Goal: Find specific page/section: Find specific page/section

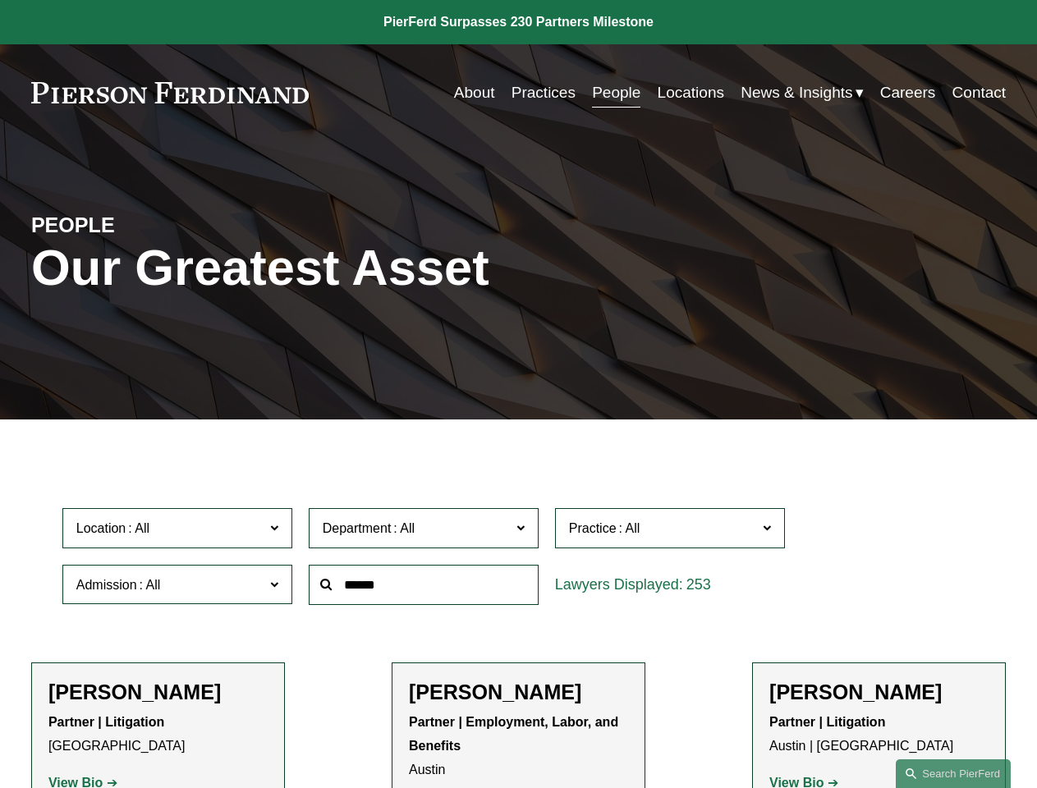
click at [518, 613] on div at bounding box center [423, 585] width 246 height 57
click at [518, 560] on div at bounding box center [423, 585] width 246 height 57
click at [178, 532] on span "Location" at bounding box center [170, 528] width 188 height 22
click at [424, 532] on span "Department" at bounding box center [417, 528] width 188 height 22
click at [671, 532] on span "Practice" at bounding box center [663, 528] width 188 height 22
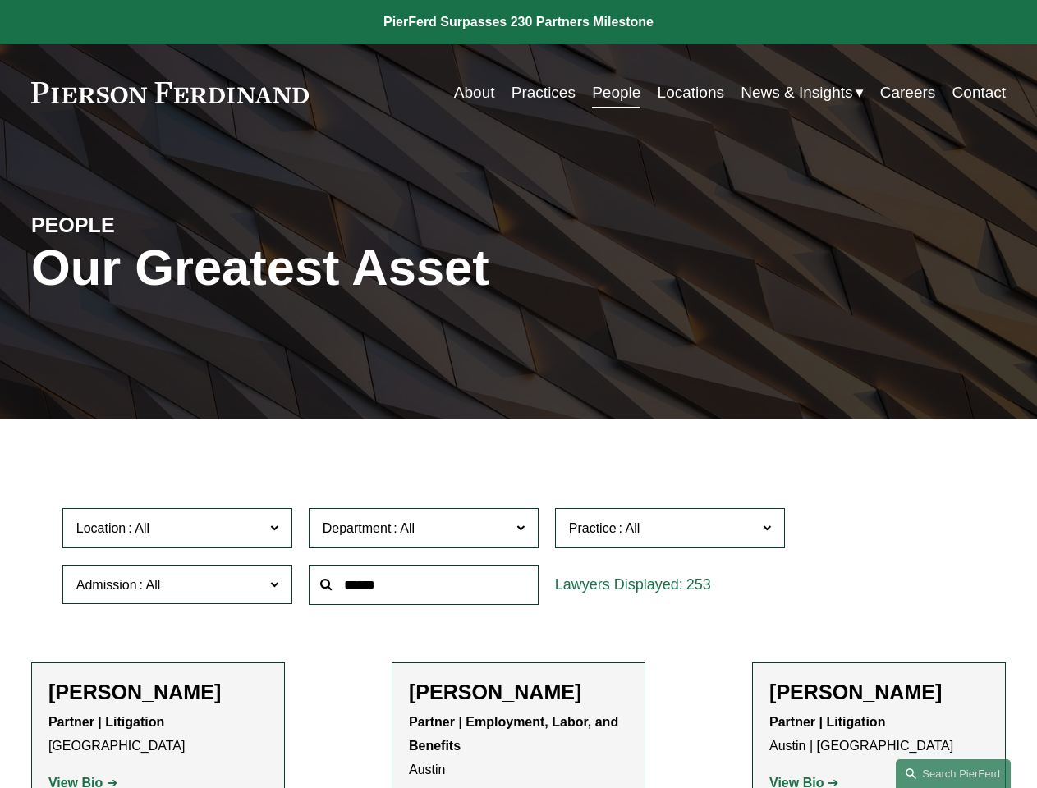
click at [0, 0] on link "All" at bounding box center [0, 0] width 0 height 0
click at [424, 589] on input "text" at bounding box center [424, 585] width 230 height 40
click at [953, 773] on link "Search this site" at bounding box center [953, 773] width 115 height 29
